Goal: Information Seeking & Learning: Learn about a topic

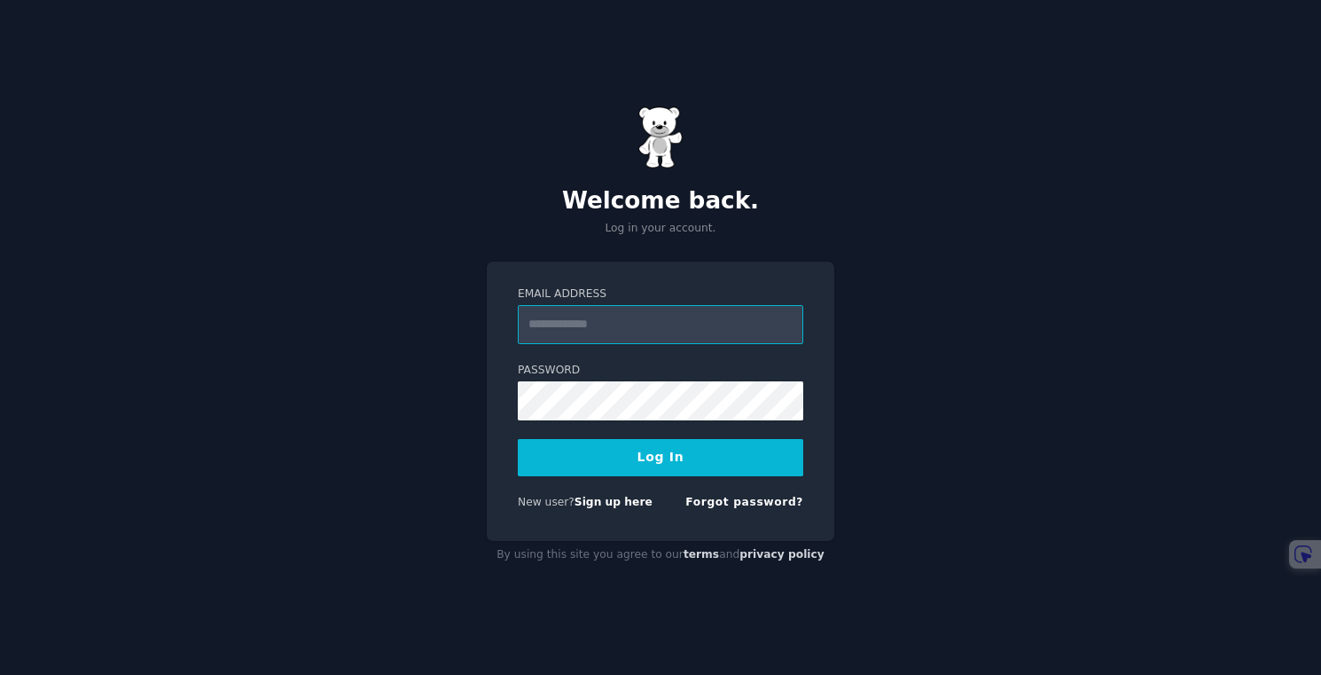
click at [650, 317] on input "Email Address" at bounding box center [660, 324] width 285 height 39
type input "**********"
click at [668, 461] on button "Log In" at bounding box center [660, 457] width 285 height 37
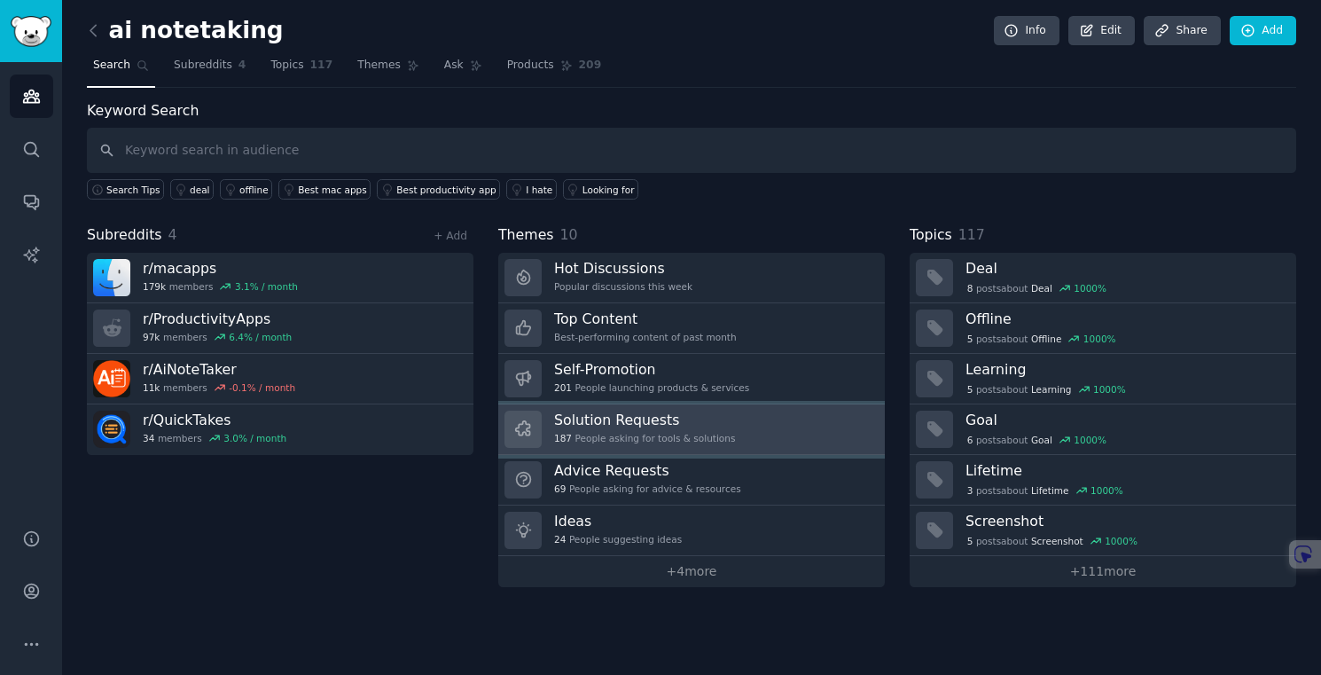
click at [666, 442] on div "187 People asking for tools & solutions" at bounding box center [644, 438] width 181 height 12
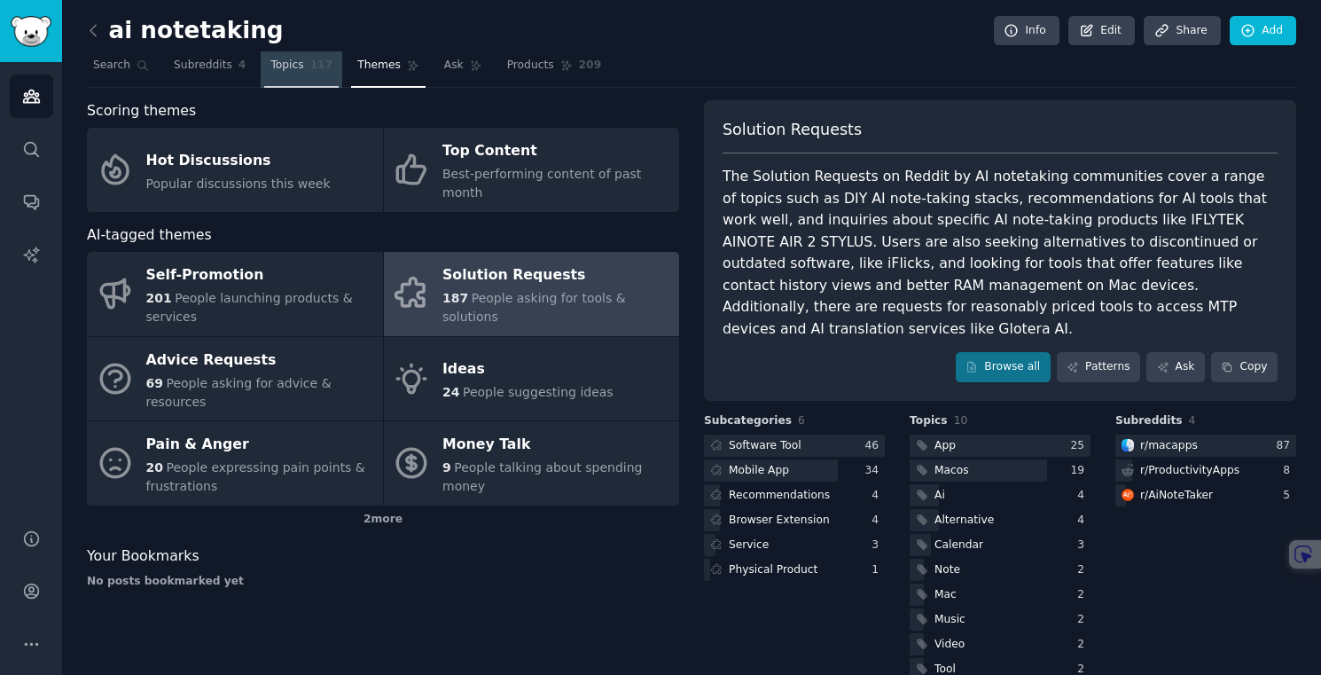
click at [298, 57] on link "Topics 117" at bounding box center [301, 69] width 74 height 36
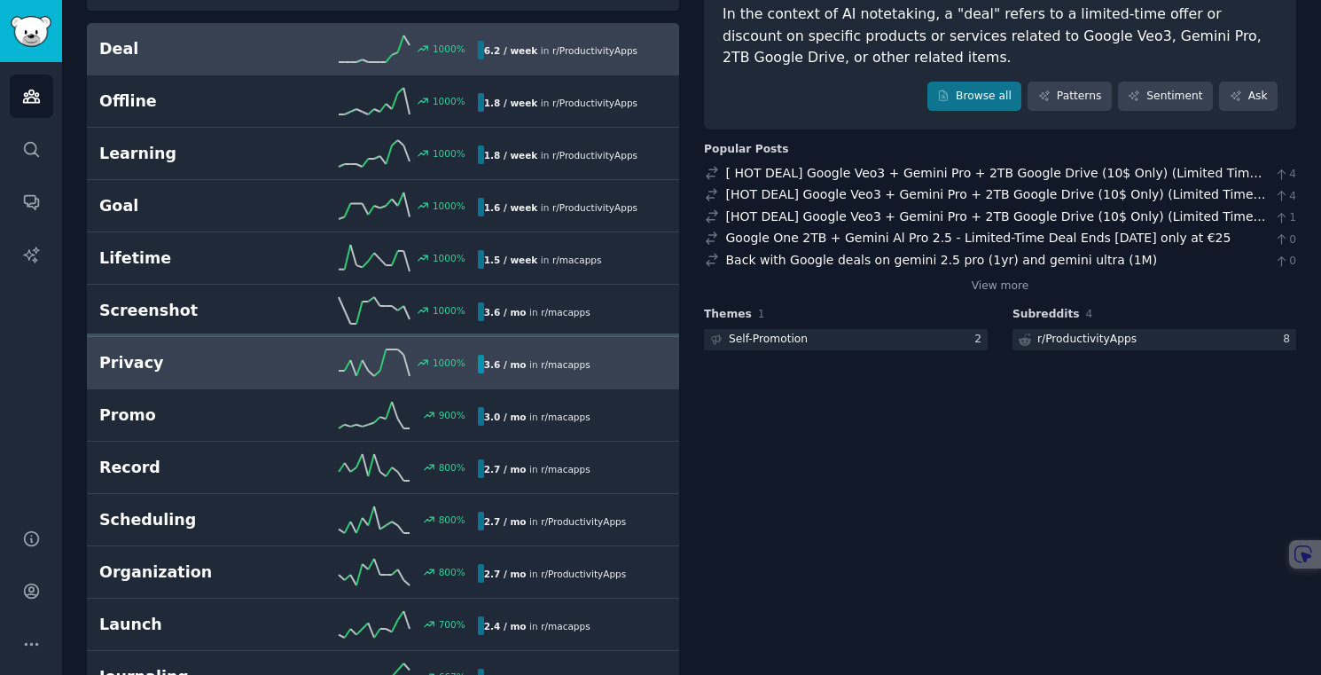
scroll to position [165, 0]
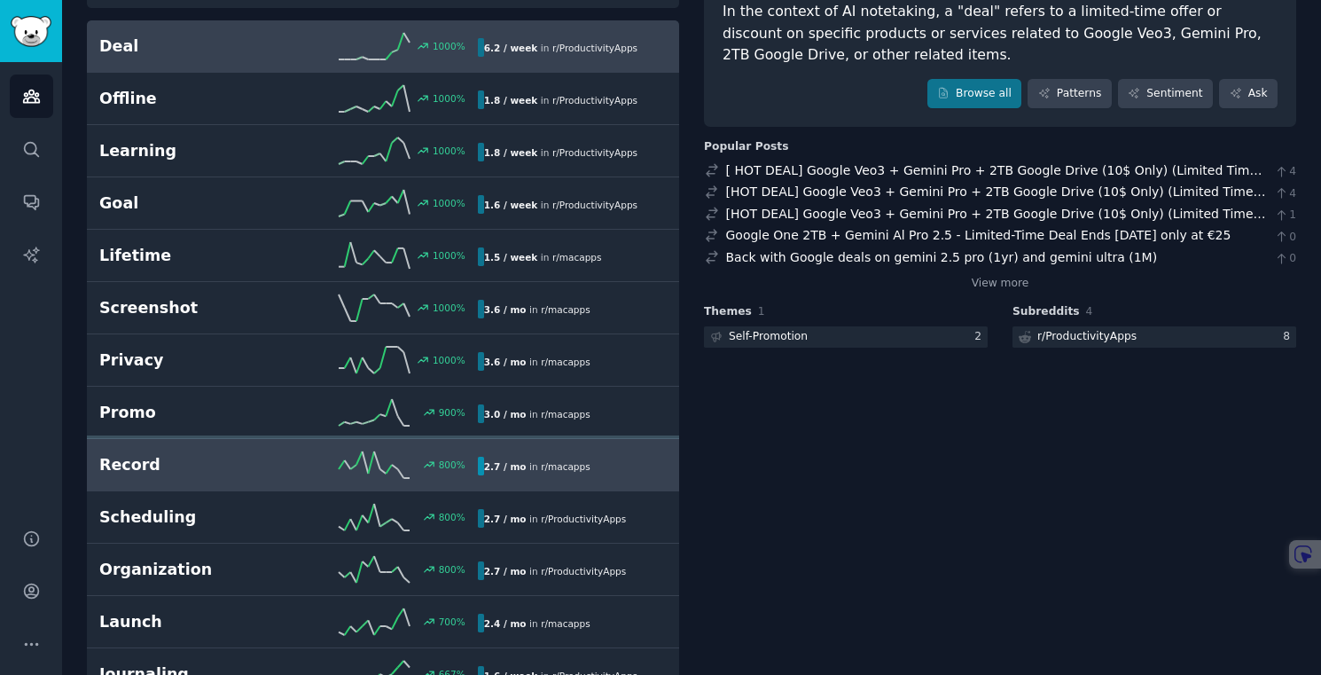
click at [317, 485] on link "Record 800 % 2.7 / mo in r/ macapps" at bounding box center [383, 465] width 592 height 52
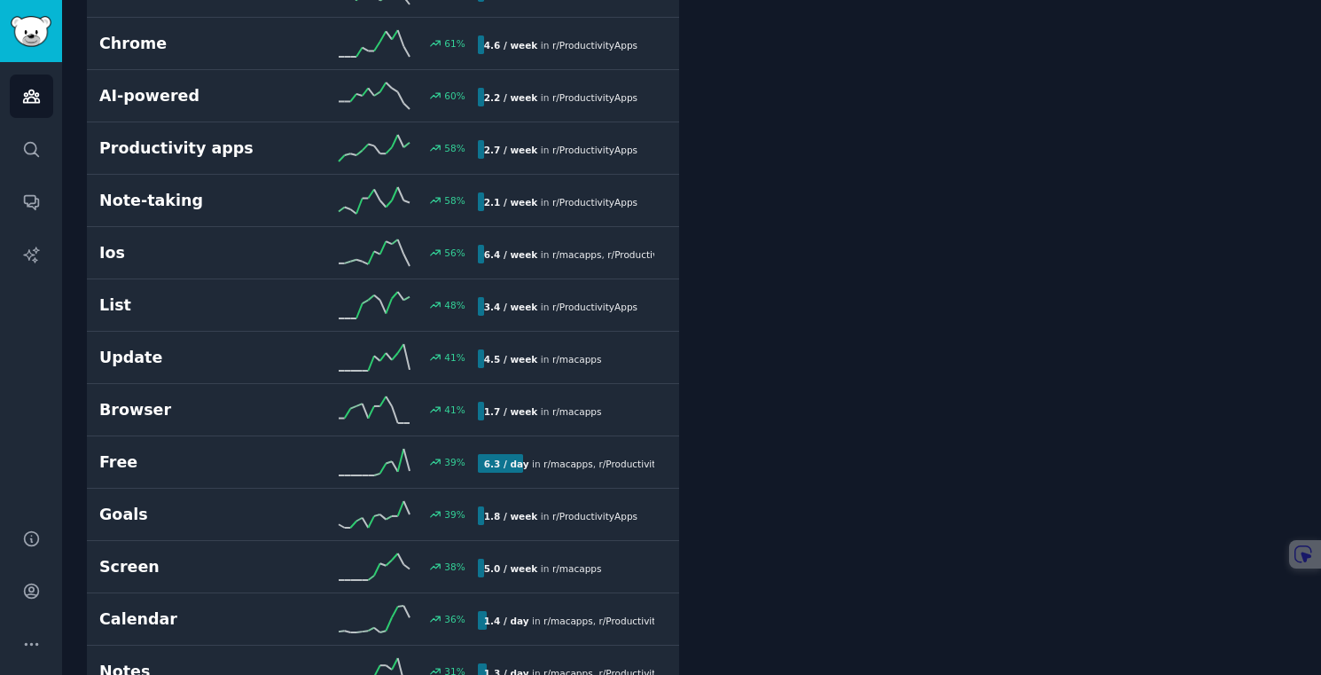
scroll to position [3195, 0]
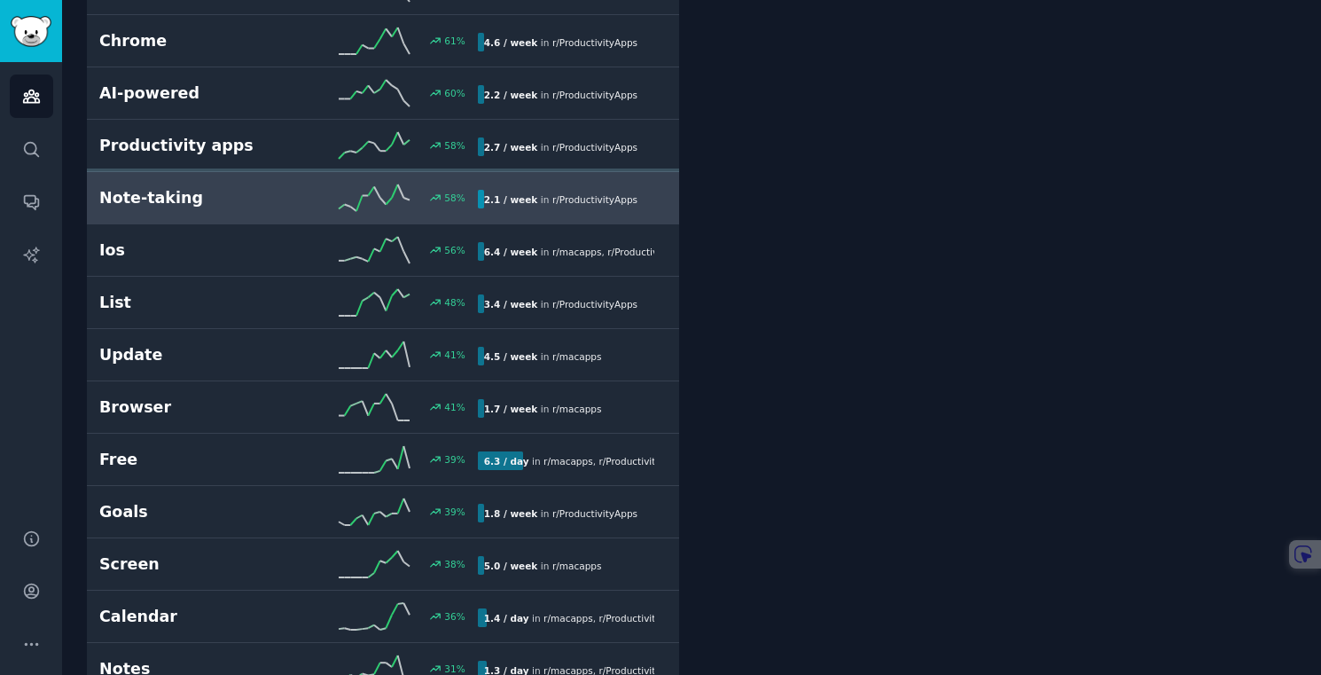
click at [310, 206] on div "58 %" at bounding box center [382, 197] width 189 height 27
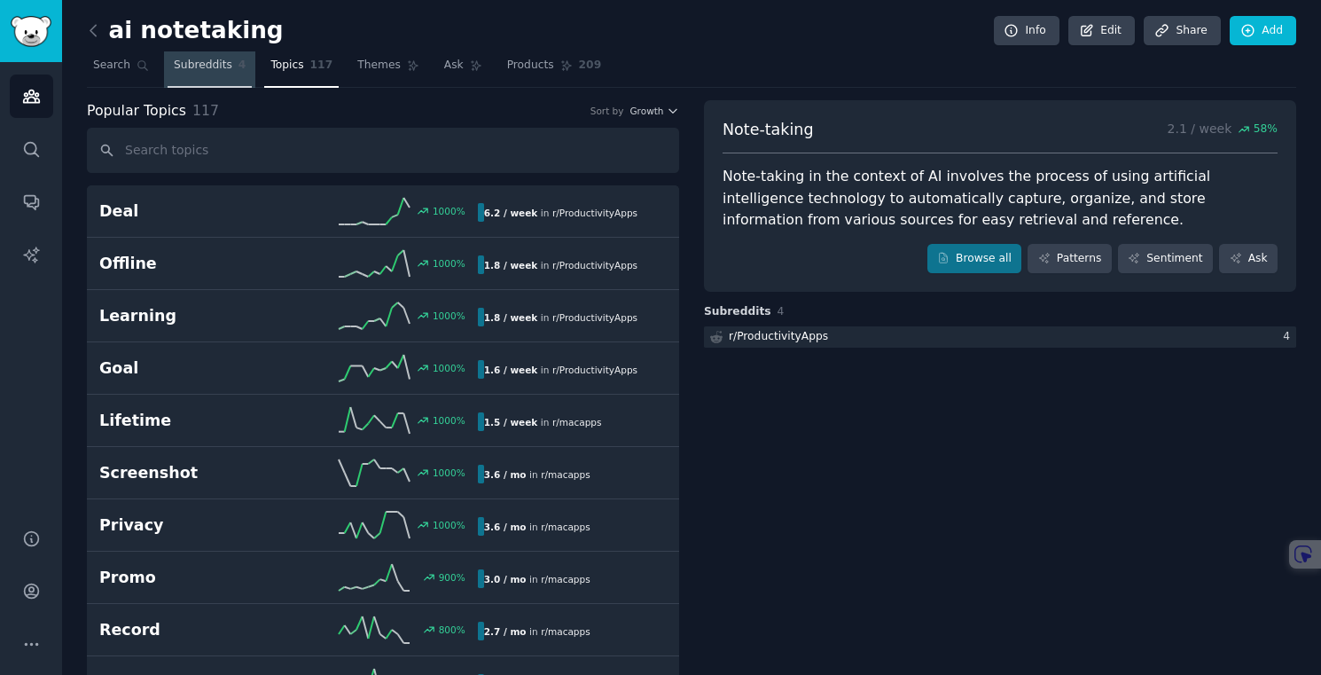
click at [214, 82] on link "Subreddits 4" at bounding box center [210, 69] width 84 height 36
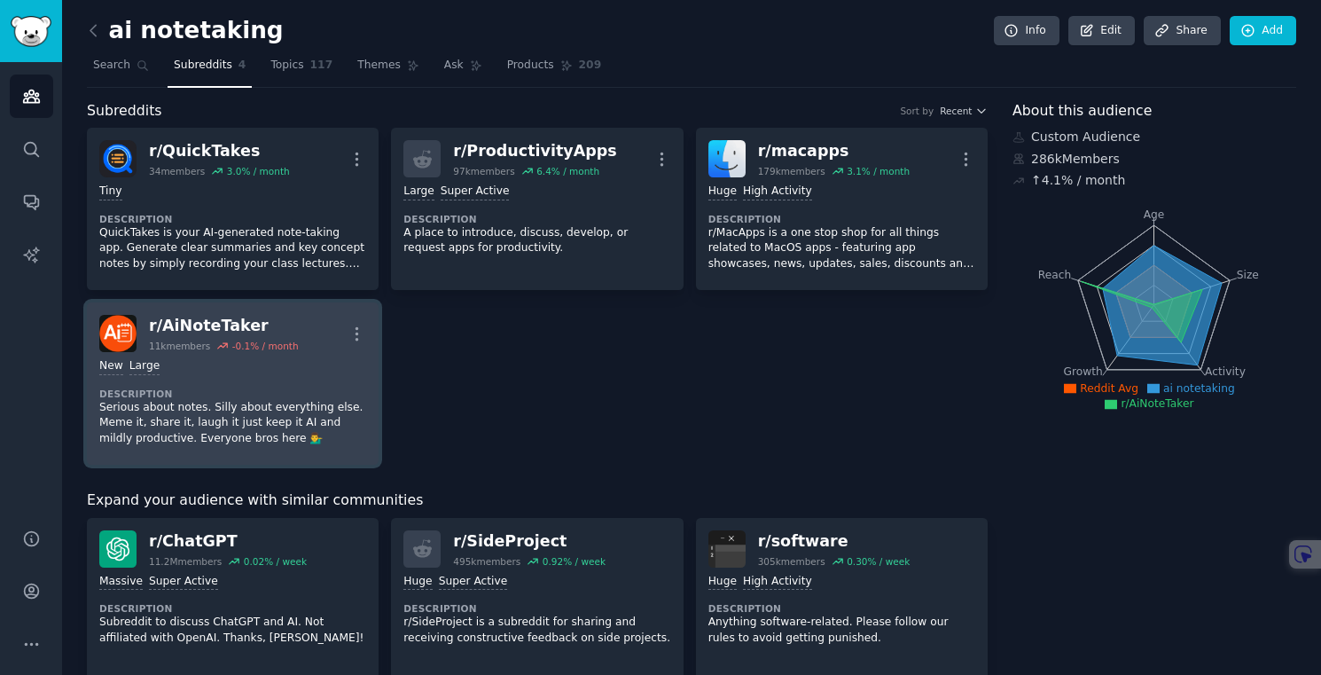
click at [237, 386] on div "New Large Description Serious about notes. Silly about everything else. Meme it…" at bounding box center [232, 402] width 267 height 100
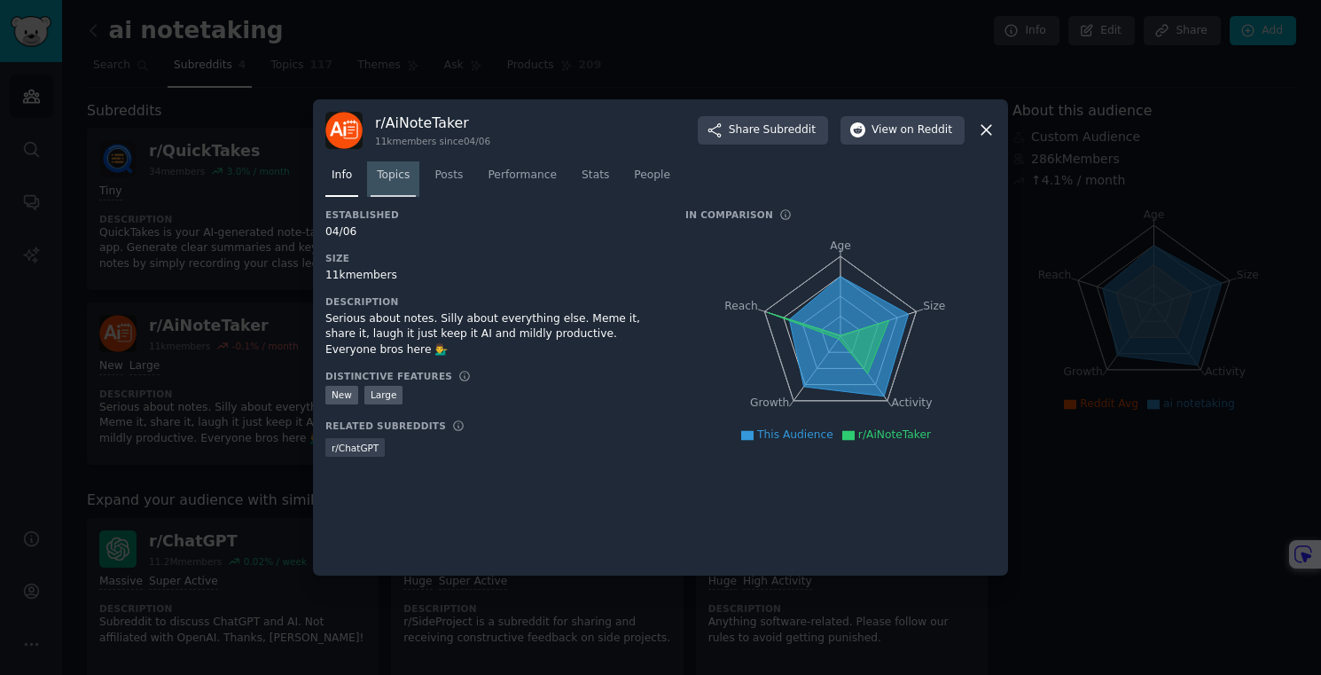
click at [403, 180] on span "Topics" at bounding box center [393, 176] width 33 height 16
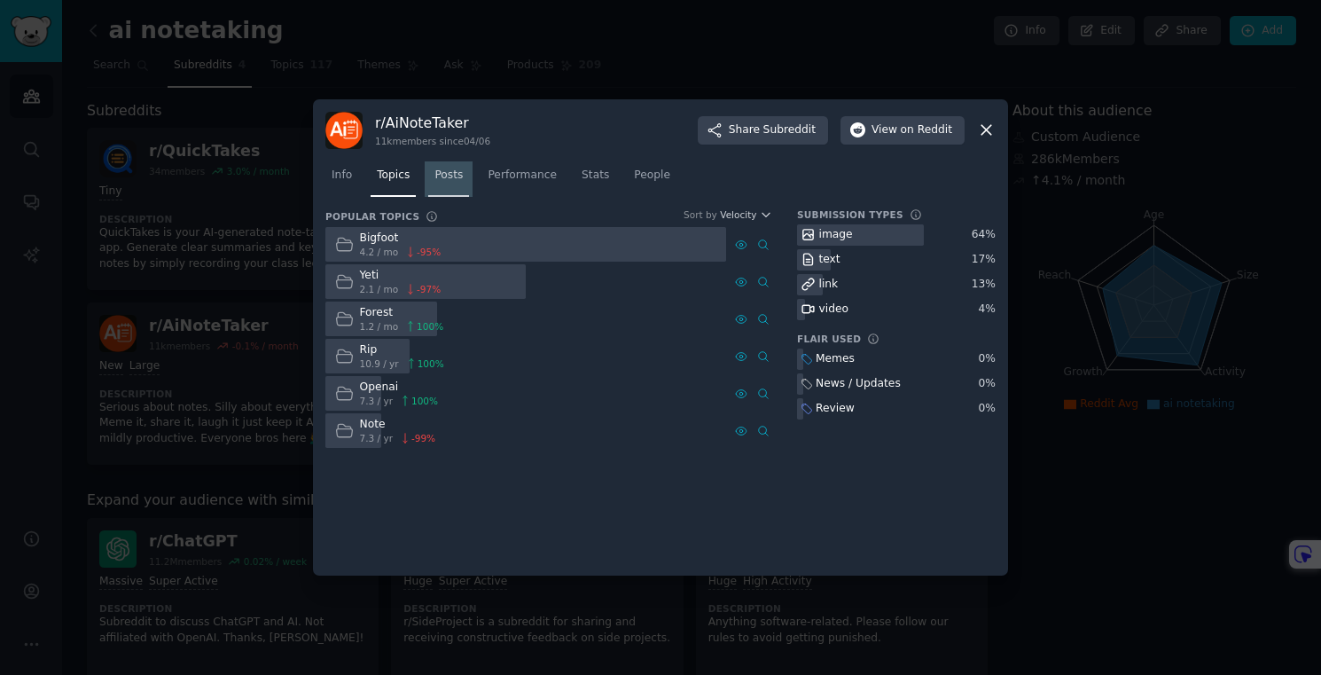
click at [452, 175] on span "Posts" at bounding box center [448, 176] width 28 height 16
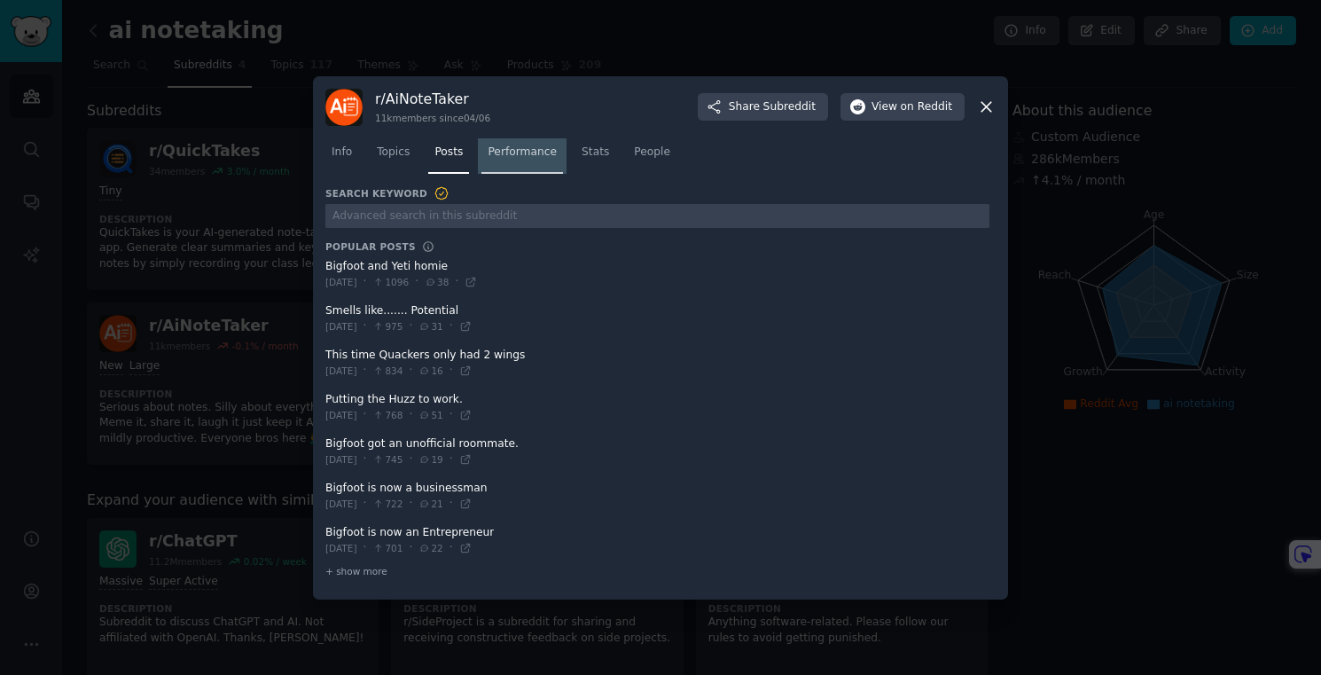
click at [511, 155] on span "Performance" at bounding box center [522, 153] width 69 height 16
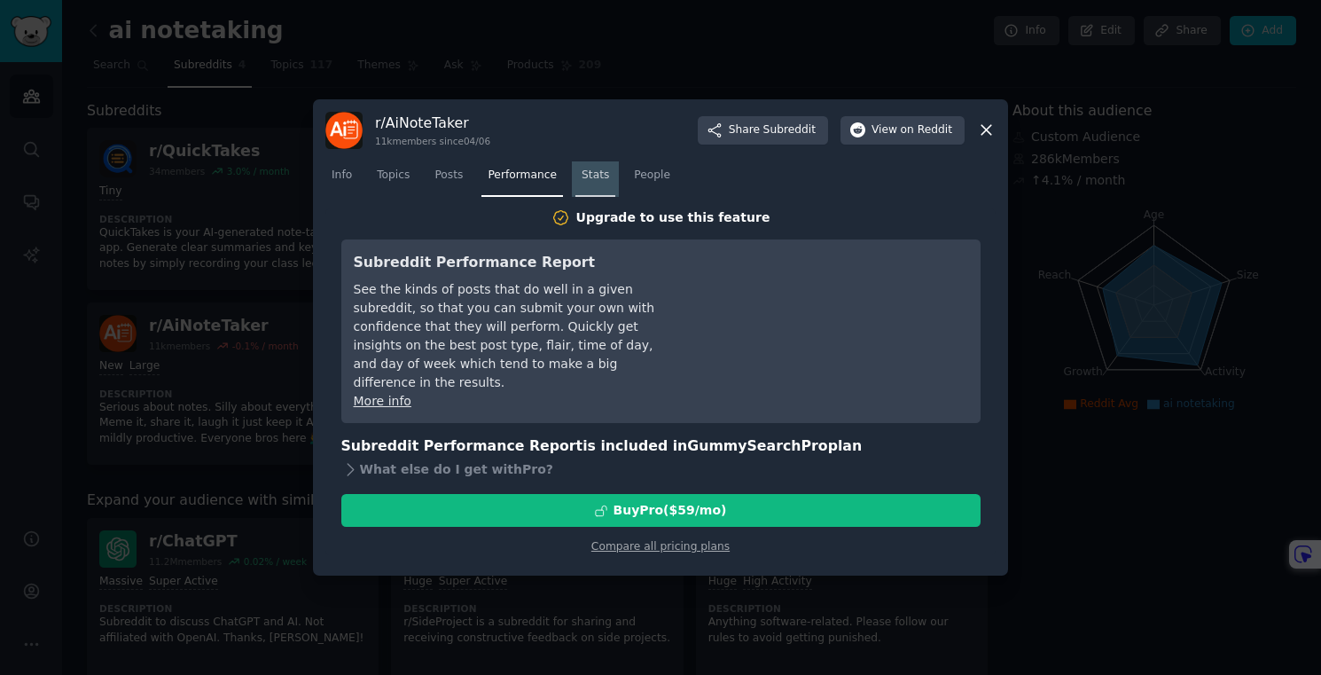
click at [610, 186] on link "Stats" at bounding box center [595, 179] width 40 height 36
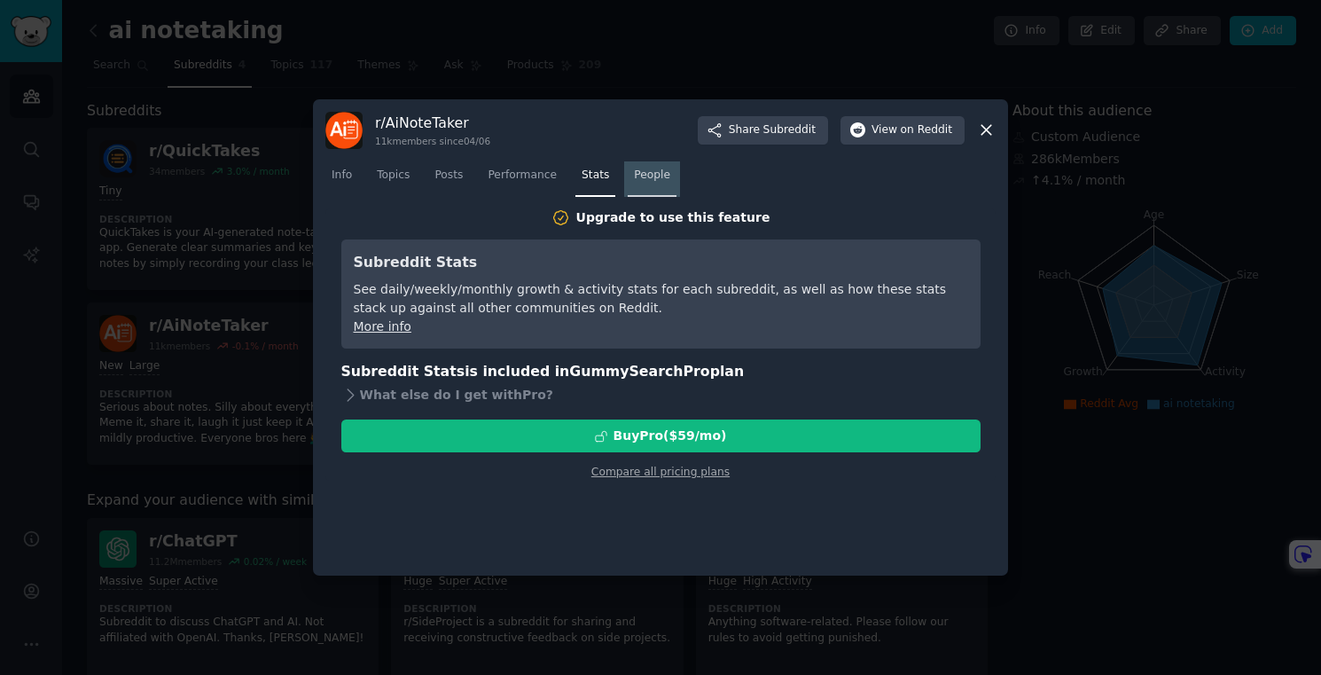
click at [645, 176] on span "People" at bounding box center [652, 176] width 36 height 16
click at [987, 137] on icon at bounding box center [986, 130] width 19 height 19
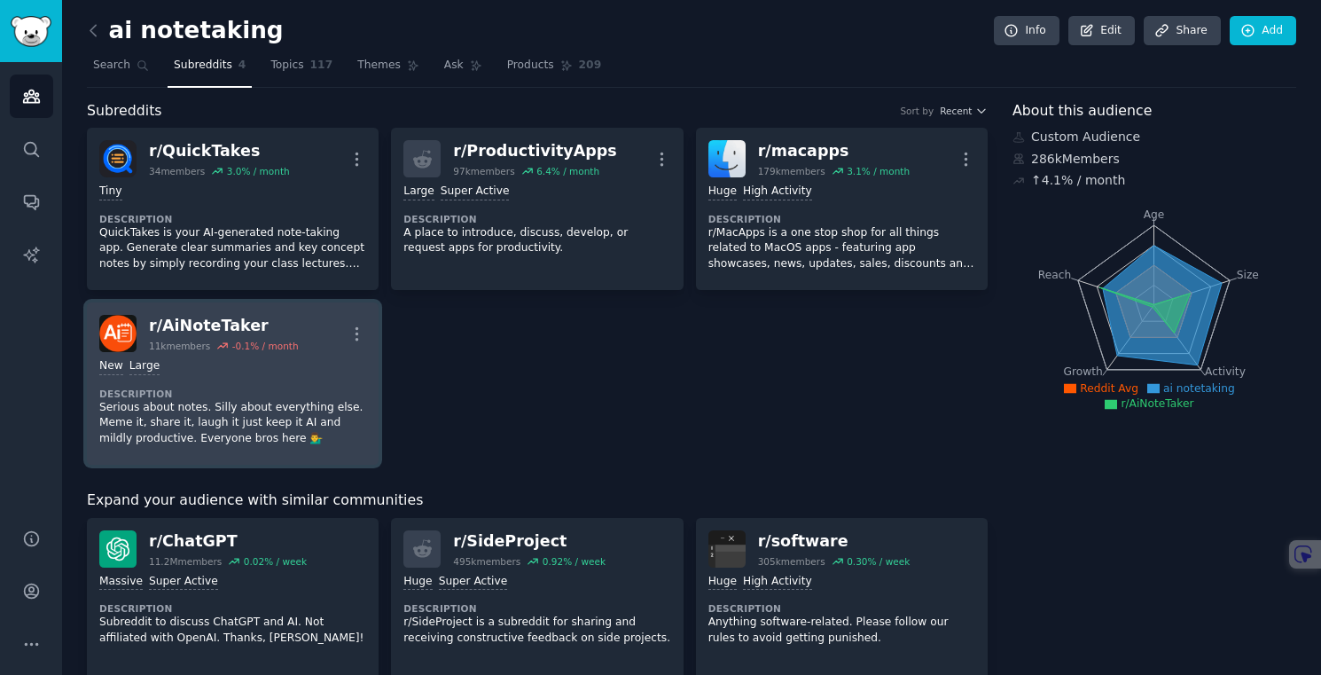
click at [288, 366] on div "New Large" at bounding box center [232, 366] width 267 height 17
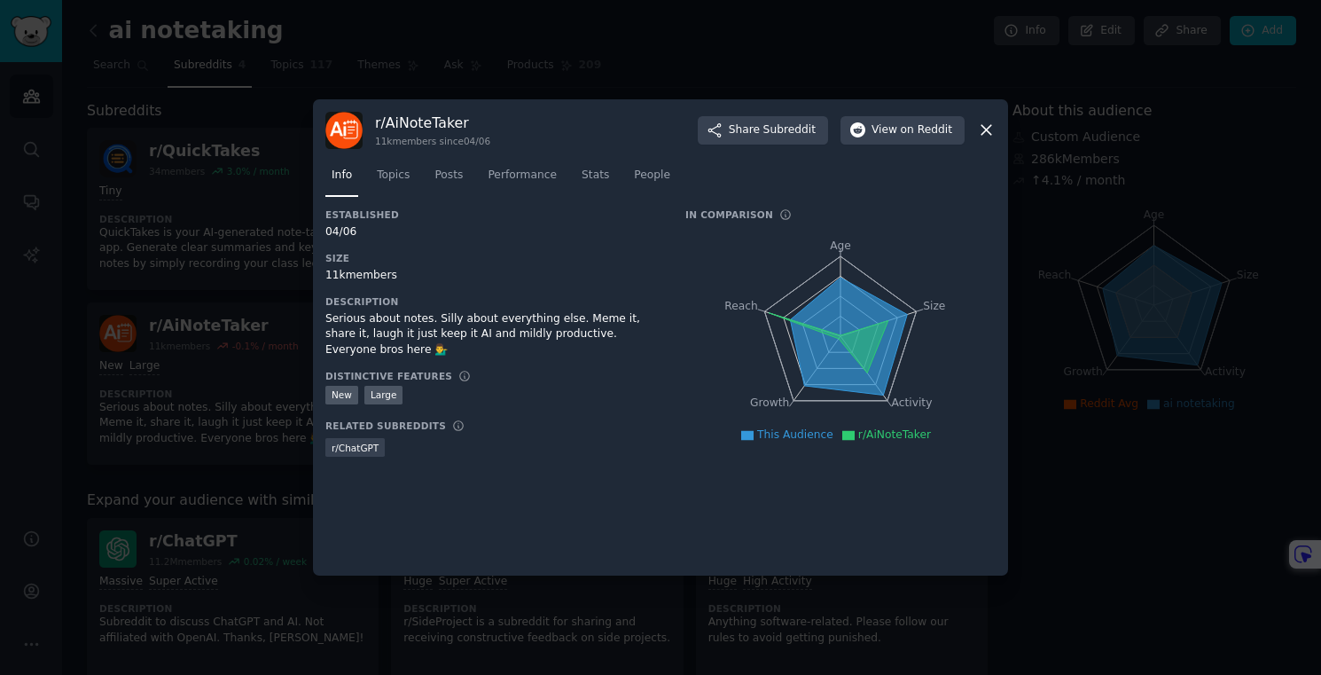
click at [182, 389] on div at bounding box center [660, 337] width 1321 height 675
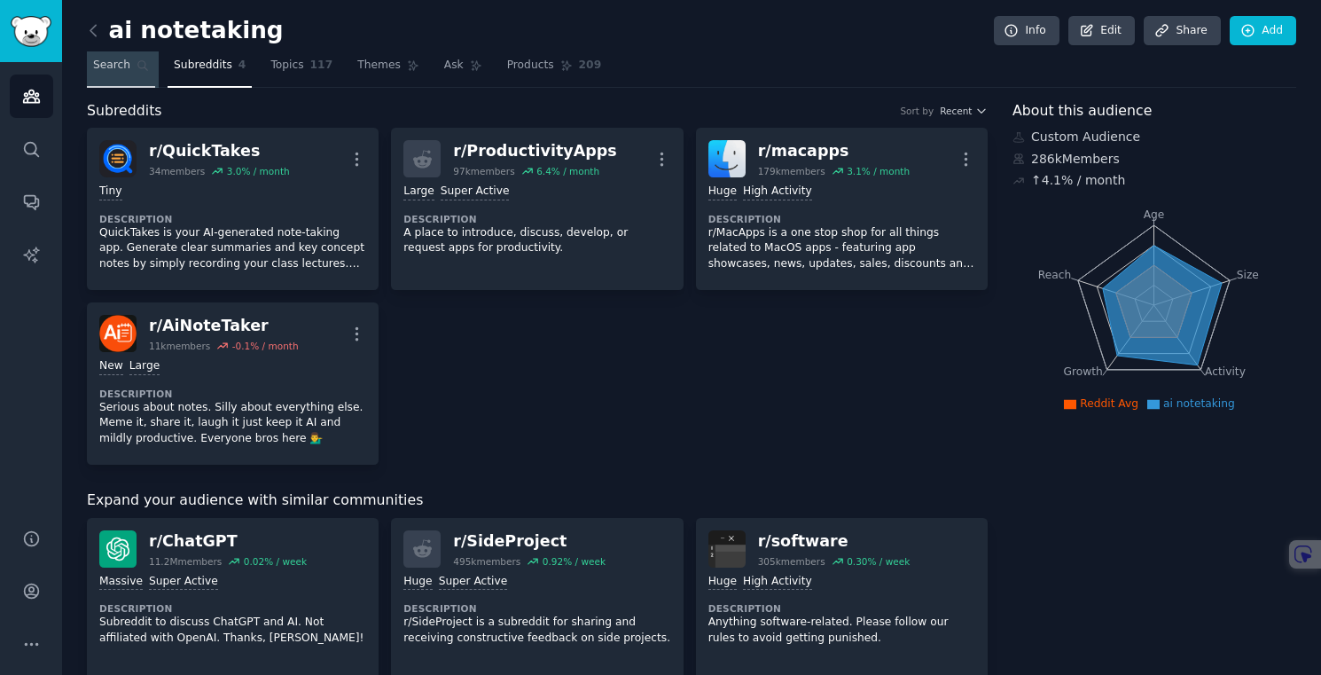
click at [116, 75] on link "Search" at bounding box center [121, 69] width 68 height 36
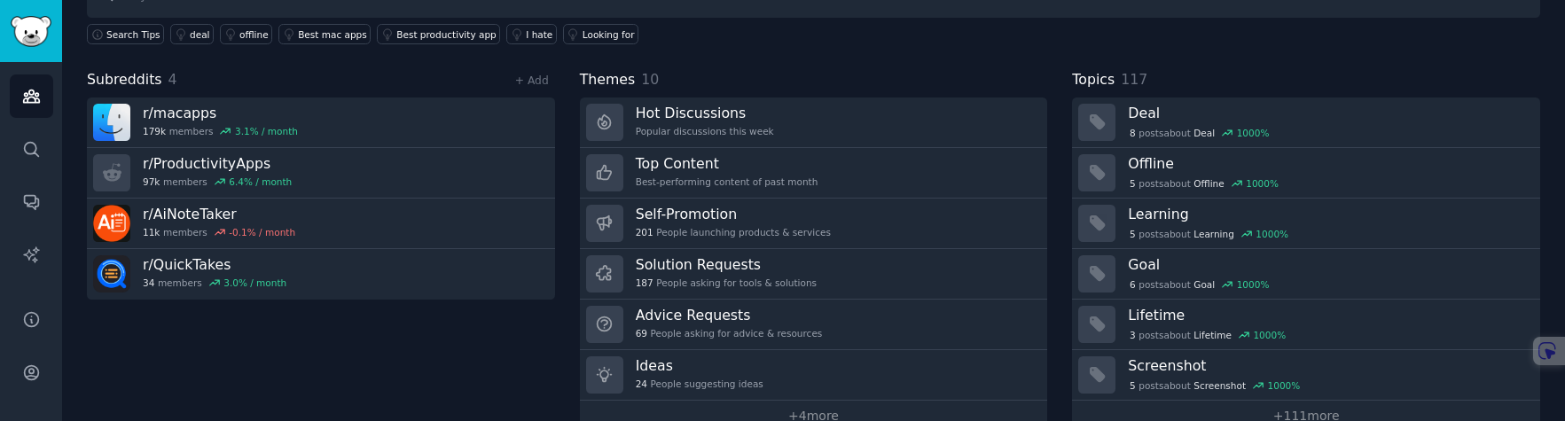
scroll to position [172, 0]
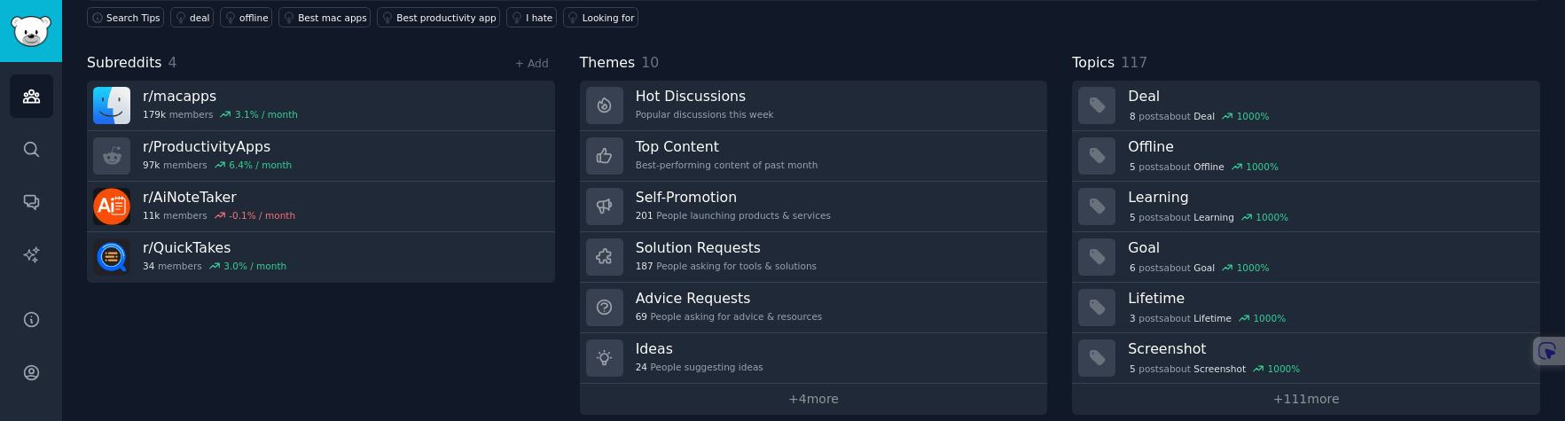
click at [675, 249] on h3 "Solution Requests" at bounding box center [726, 248] width 181 height 19
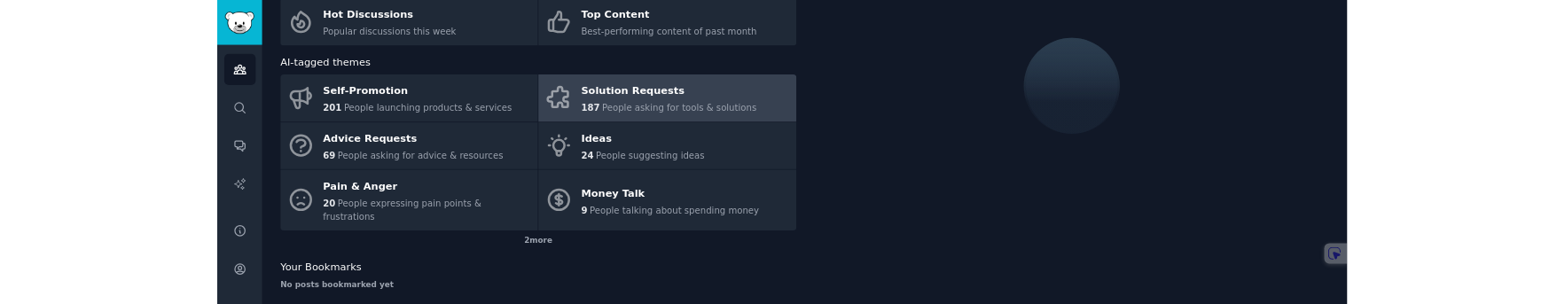
scroll to position [172, 0]
